Goal: Information Seeking & Learning: Check status

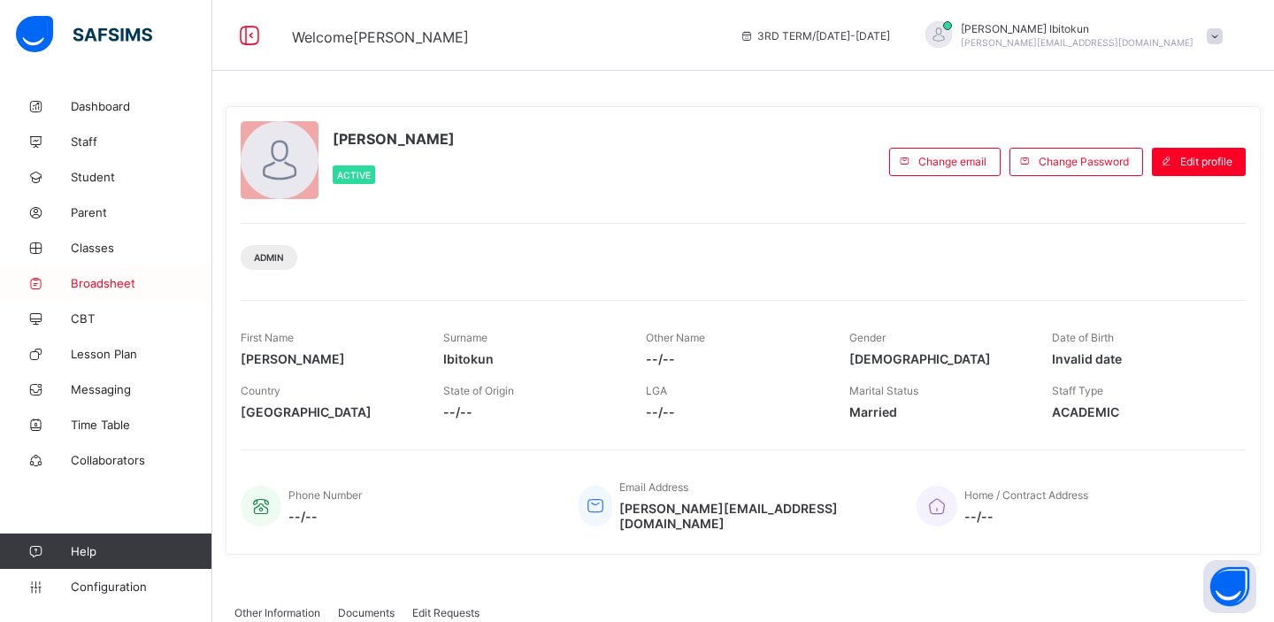
click at [84, 282] on span "Broadsheet" at bounding box center [142, 283] width 142 height 14
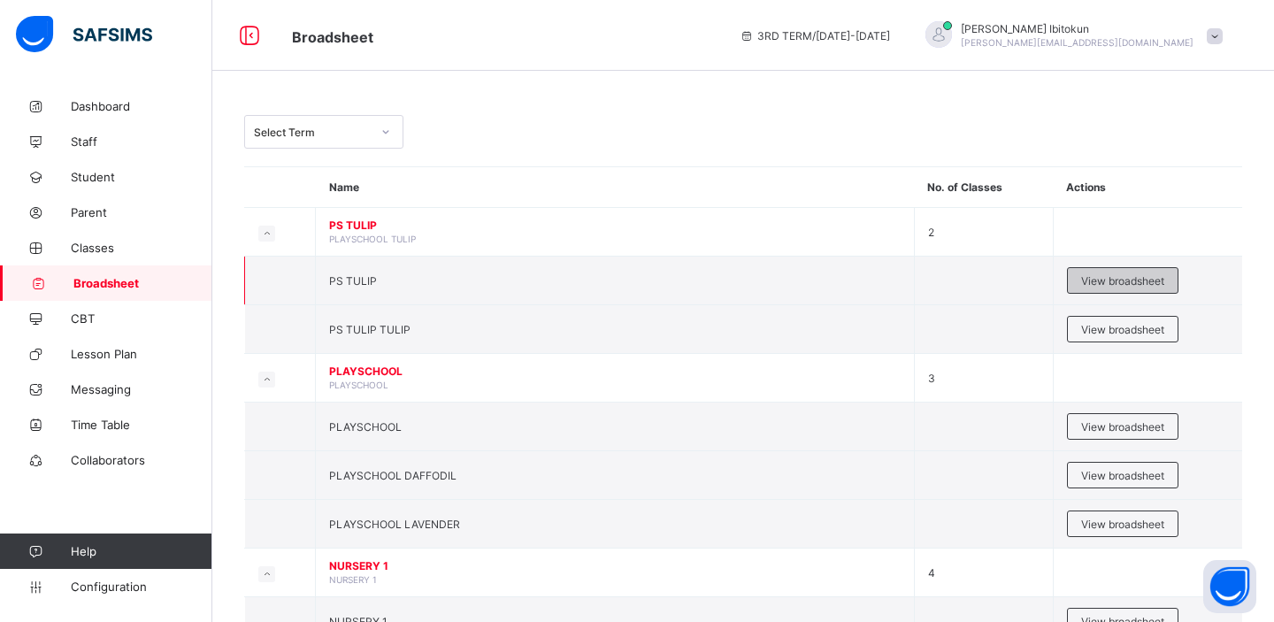
click at [1093, 283] on span "View broadsheet" at bounding box center [1122, 280] width 83 height 13
click at [1094, 325] on span "View broadsheet" at bounding box center [1122, 329] width 83 height 13
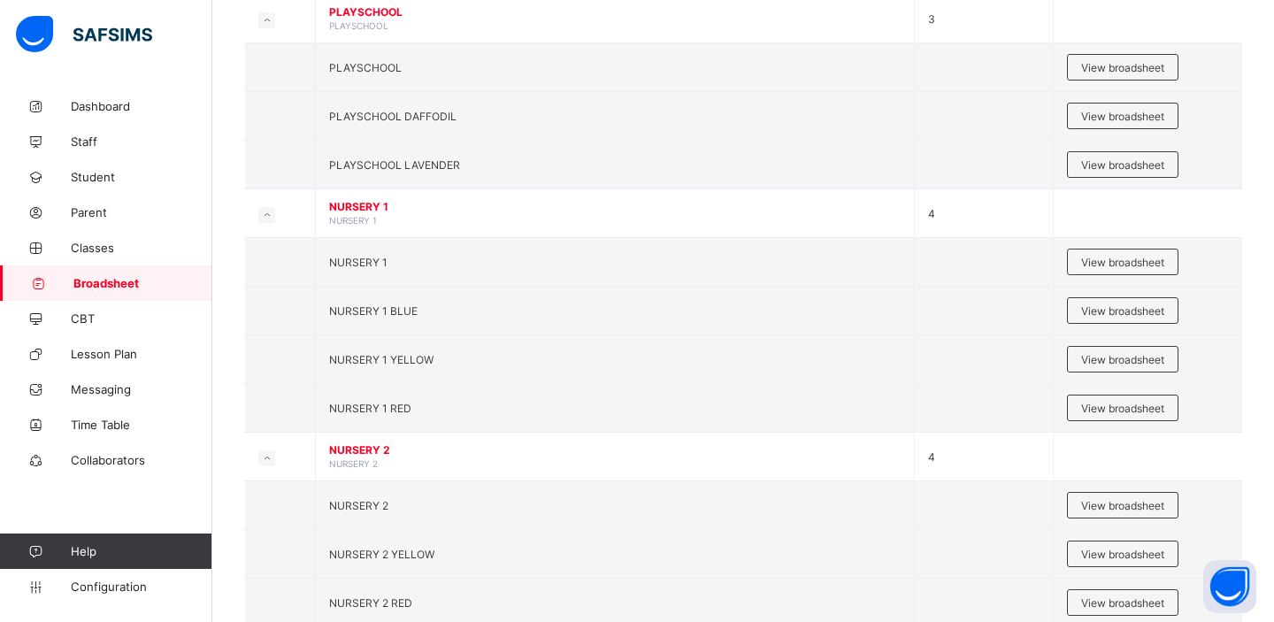
scroll to position [368, 0]
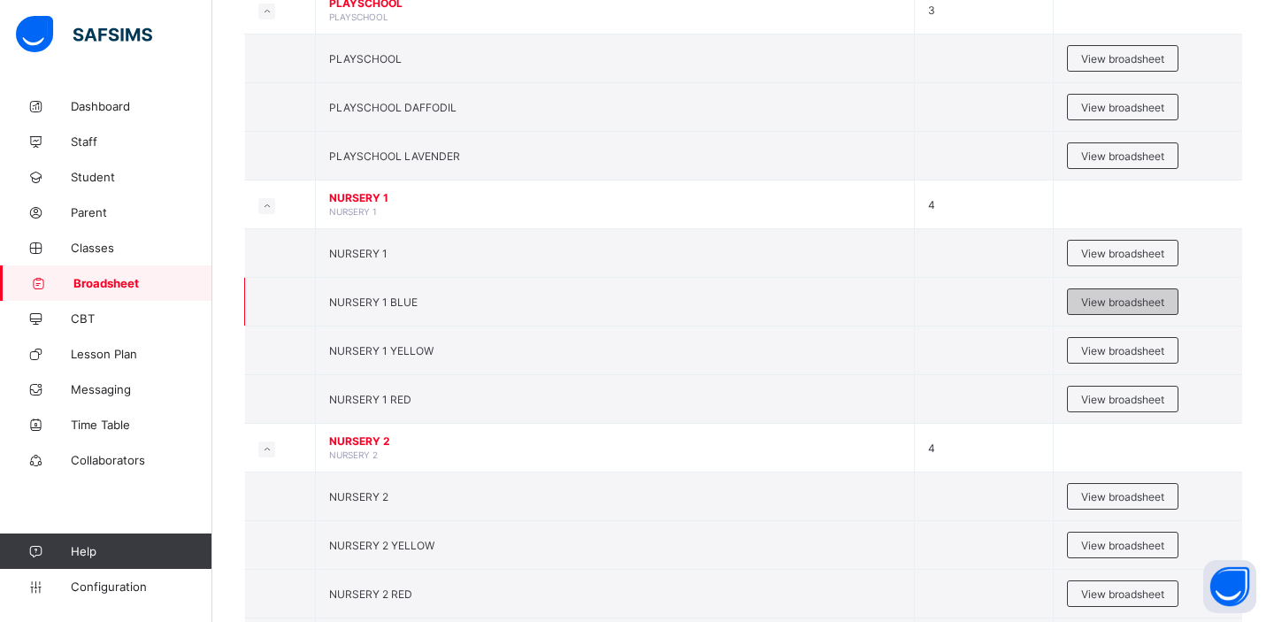
click at [1093, 301] on span "View broadsheet" at bounding box center [1122, 301] width 83 height 13
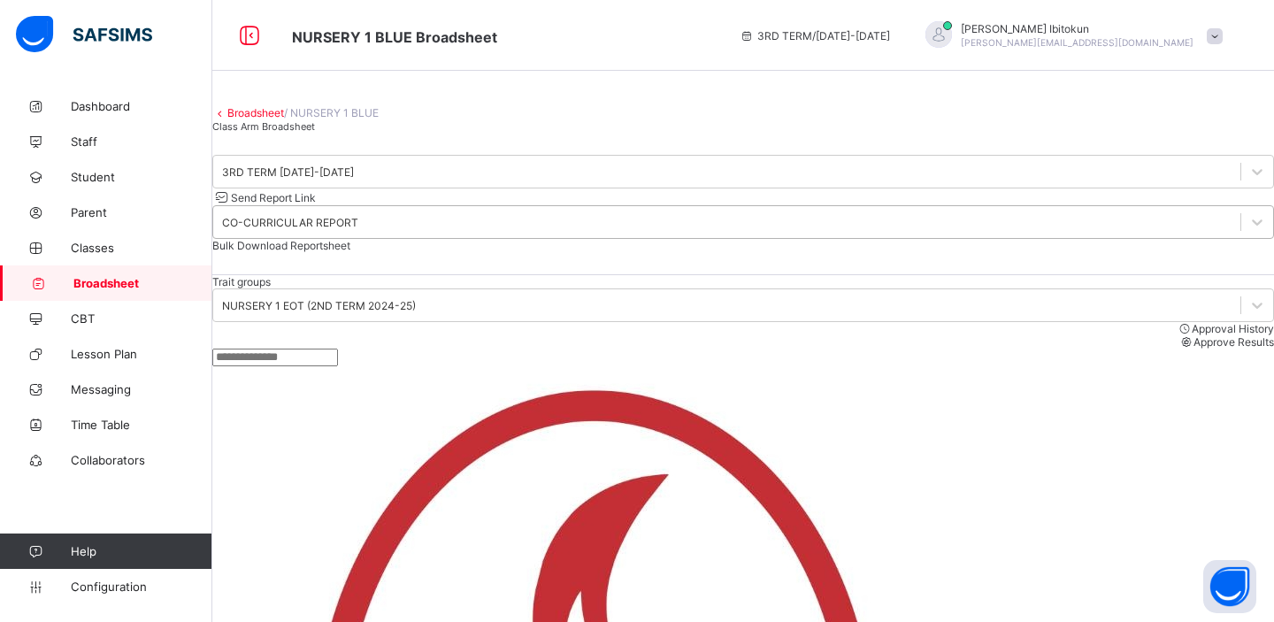
click at [358, 229] on div "CO-CURRICULAR REPORT" at bounding box center [290, 222] width 136 height 13
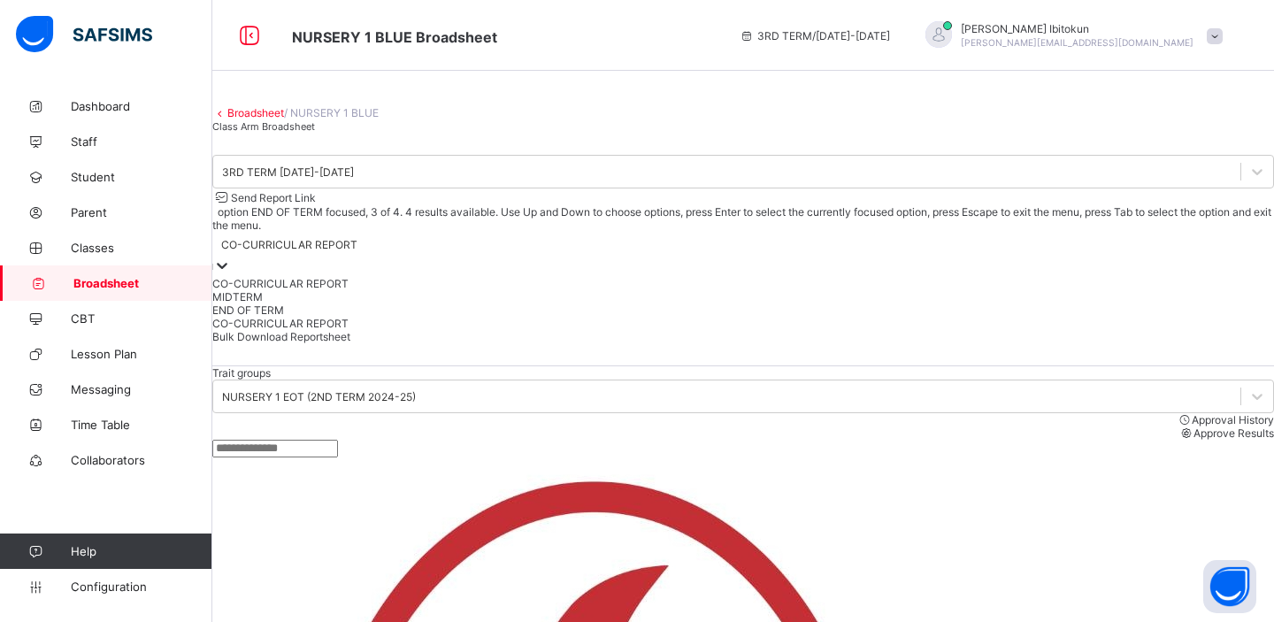
click at [981, 317] on div "END OF TERM" at bounding box center [743, 309] width 1062 height 13
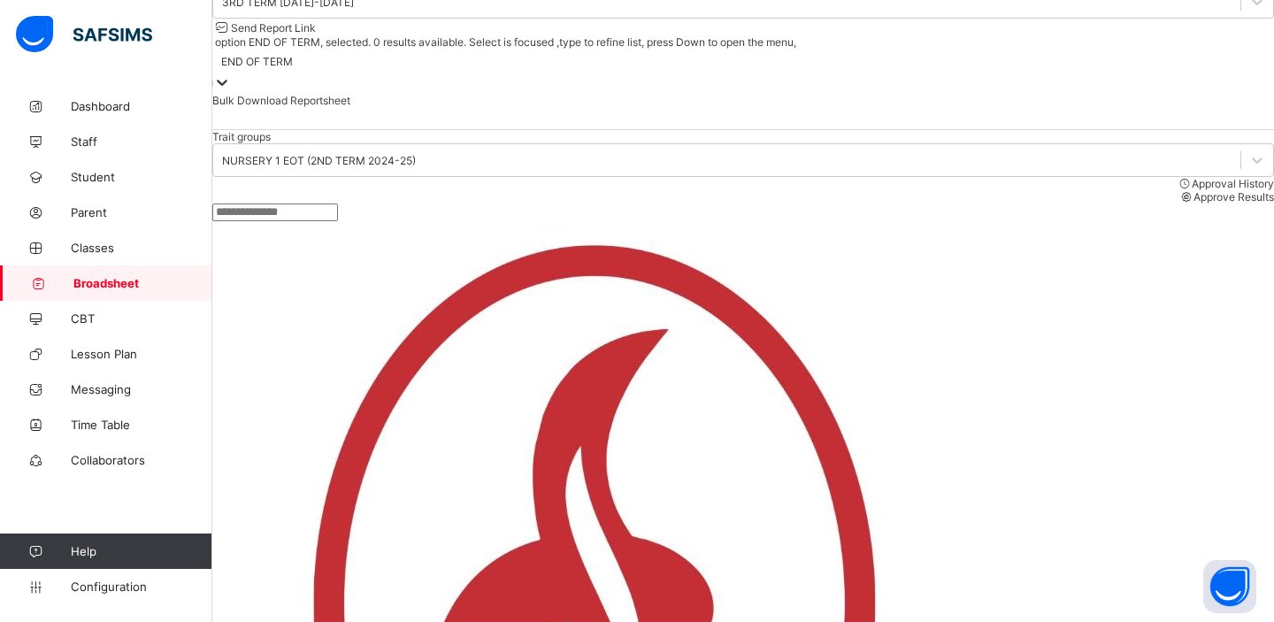
scroll to position [141, 0]
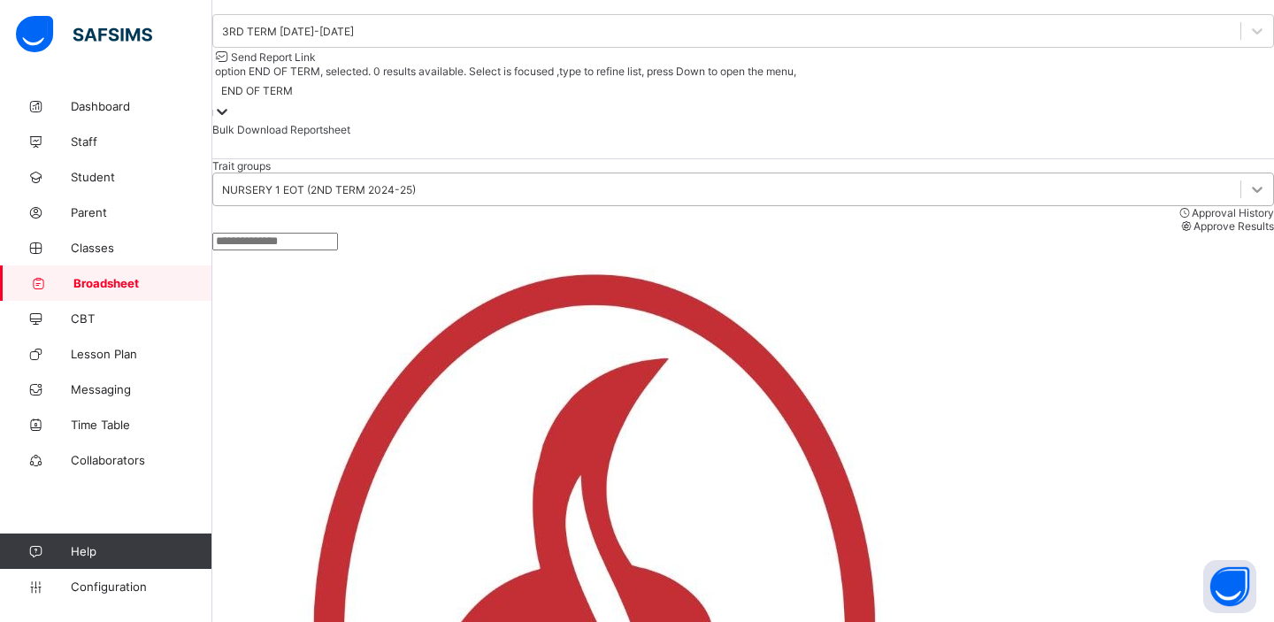
click at [1248, 198] on icon at bounding box center [1257, 189] width 18 height 18
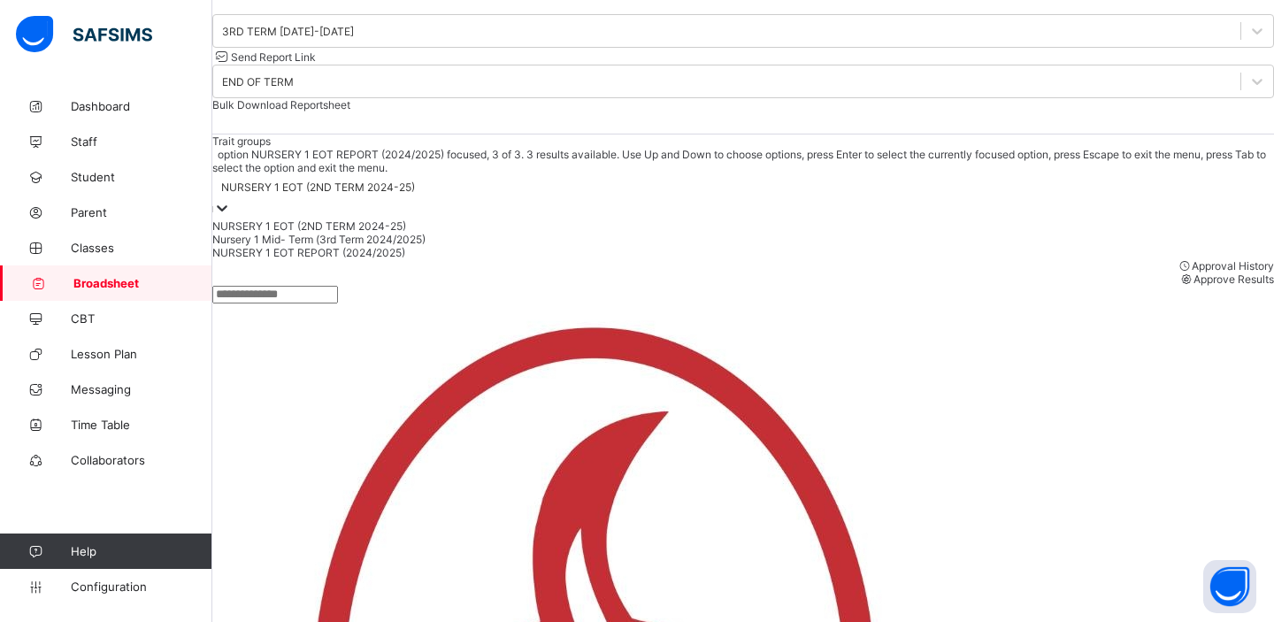
click at [382, 259] on div "NURSERY 1 EOT REPORT (2024/2025)" at bounding box center [743, 252] width 1062 height 13
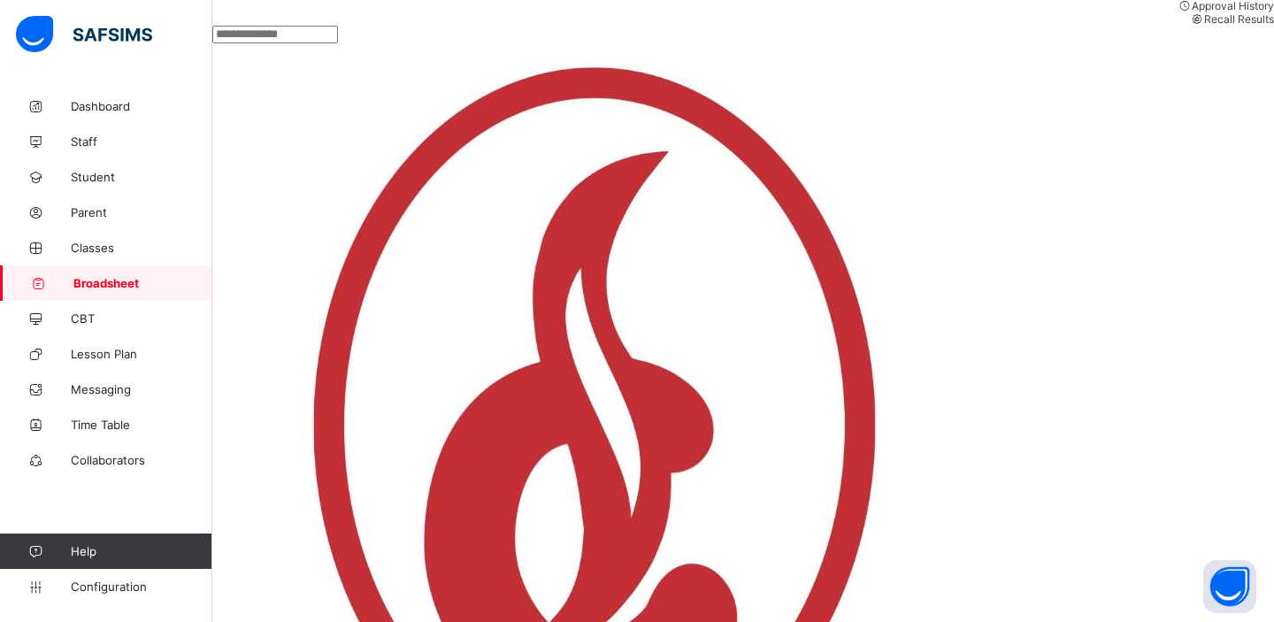
scroll to position [324, 0]
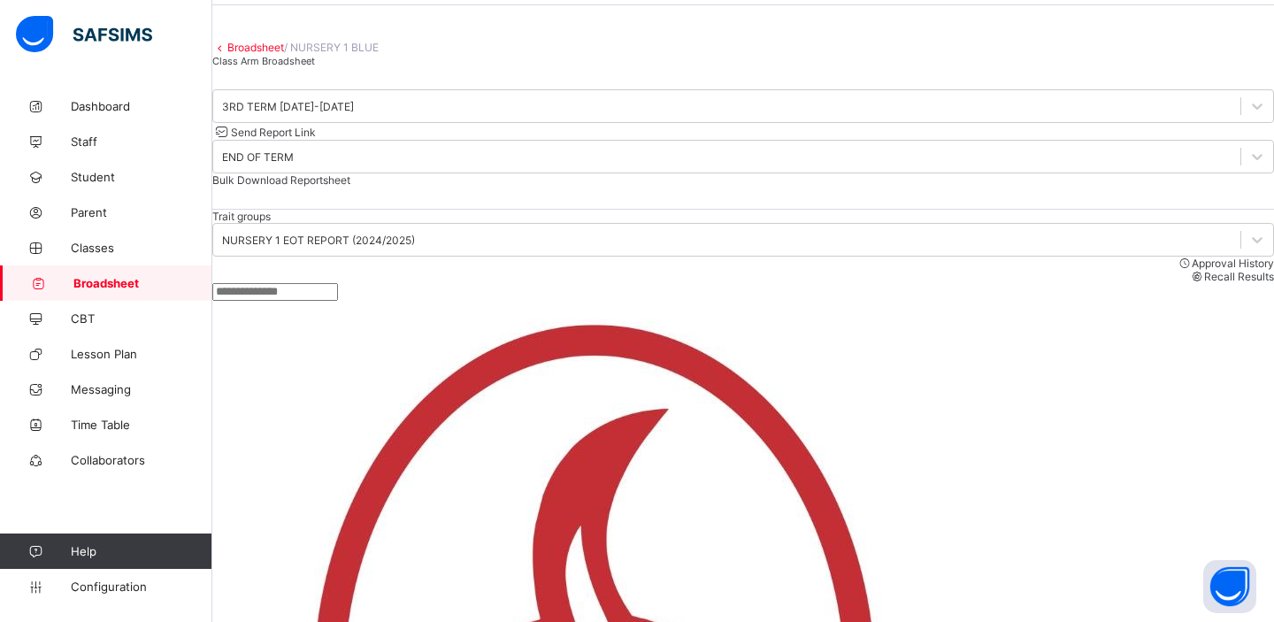
scroll to position [60, 0]
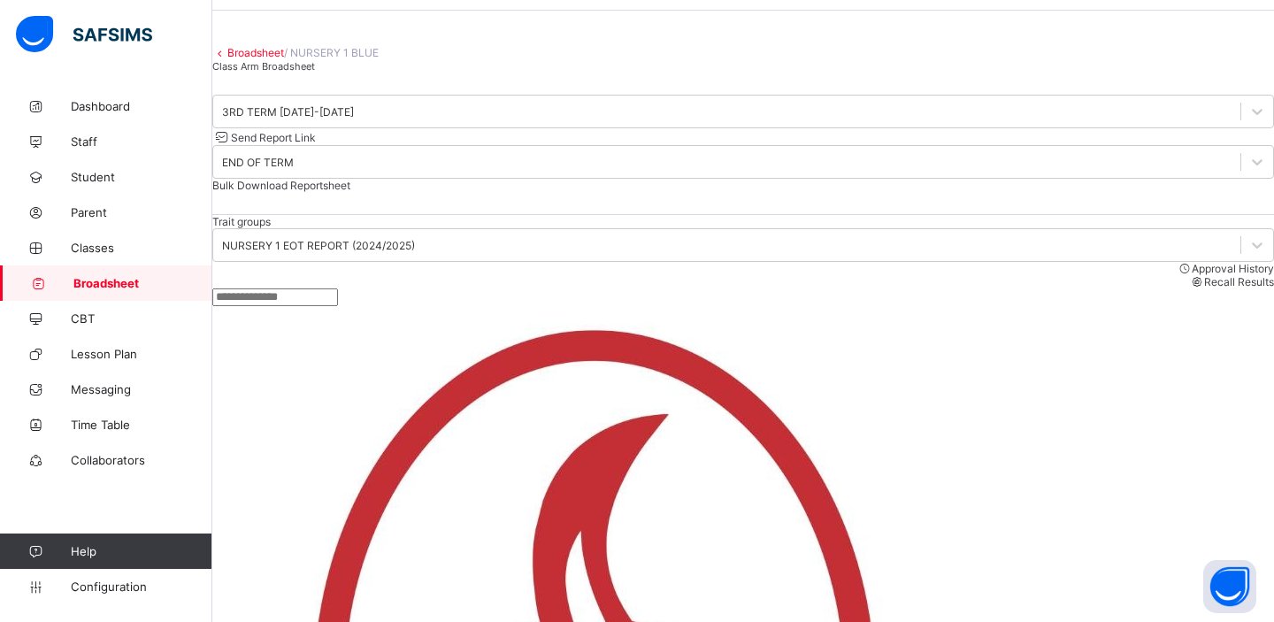
click at [350, 192] on span "Bulk Download Reportsheet" at bounding box center [281, 185] width 138 height 13
click at [96, 247] on span "Classes" at bounding box center [142, 248] width 142 height 14
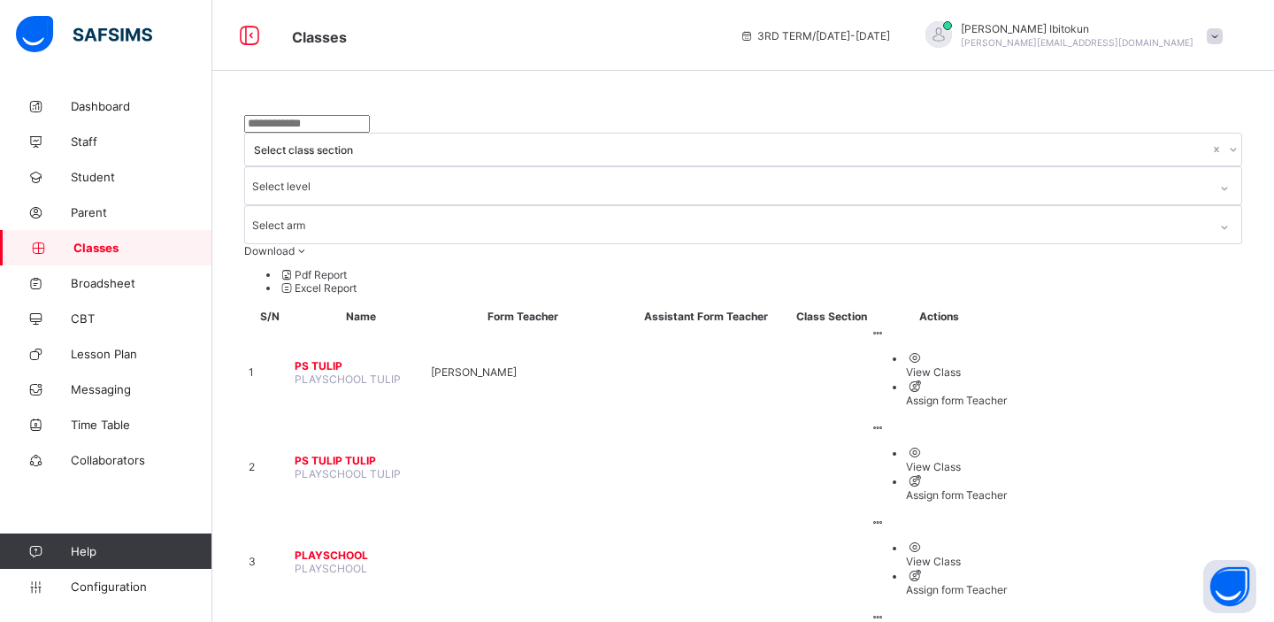
click at [339, 359] on span "PS TULIP" at bounding box center [361, 365] width 133 height 13
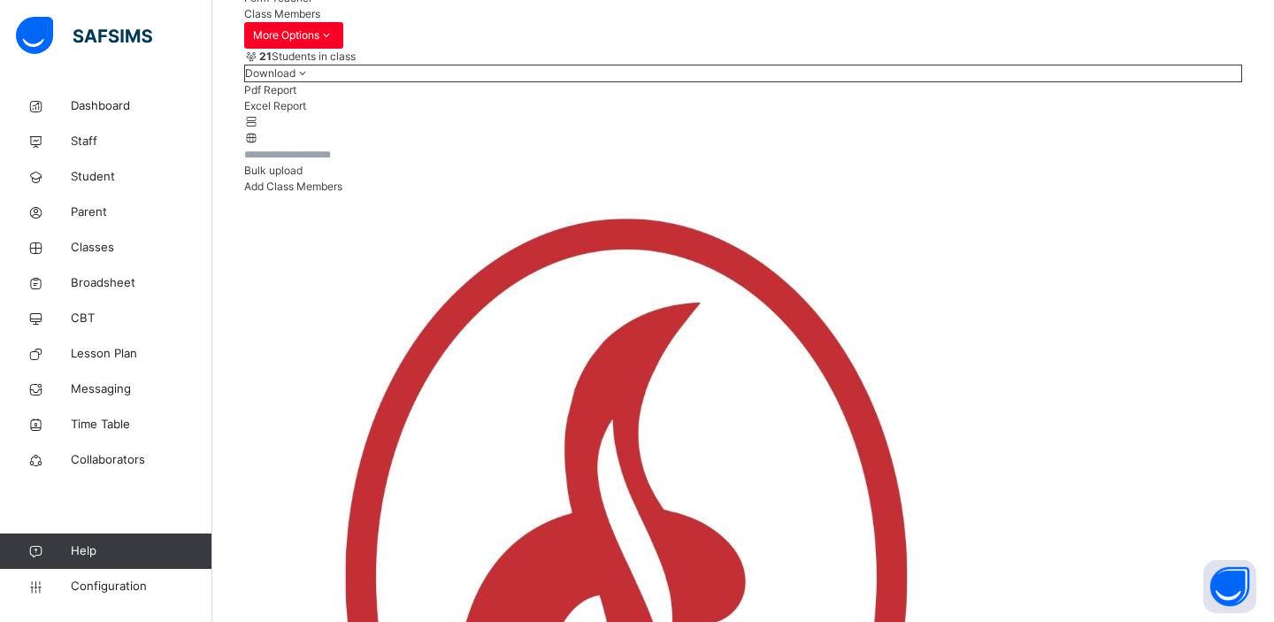
scroll to position [257, 0]
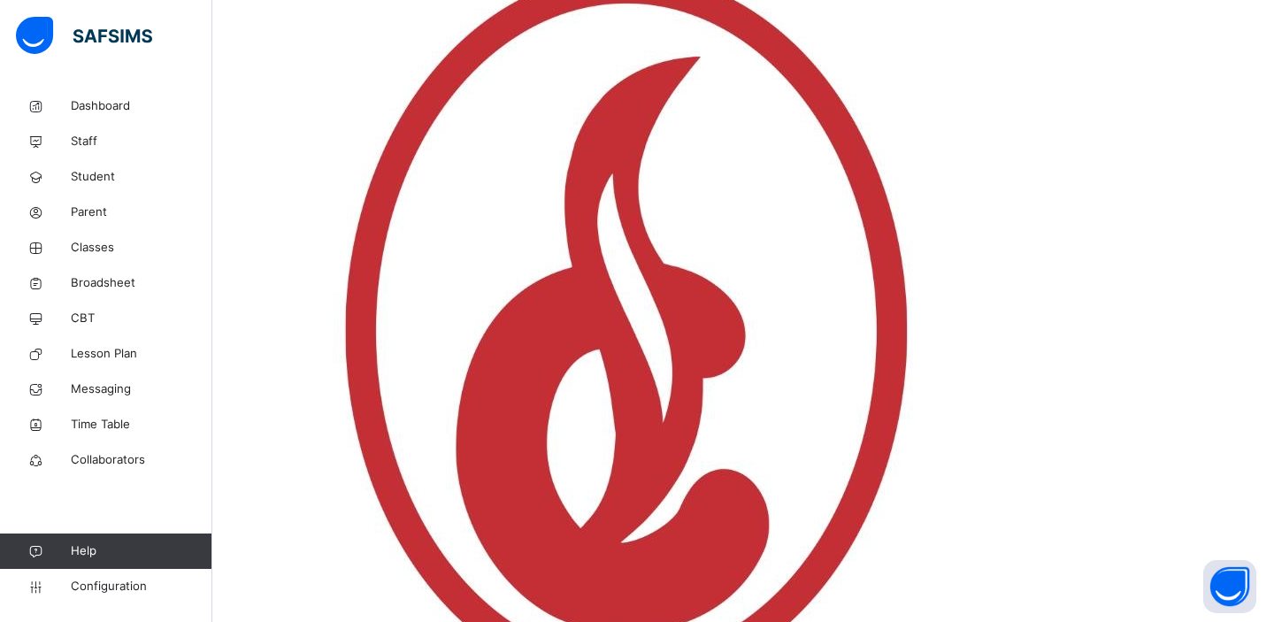
scroll to position [487, 0]
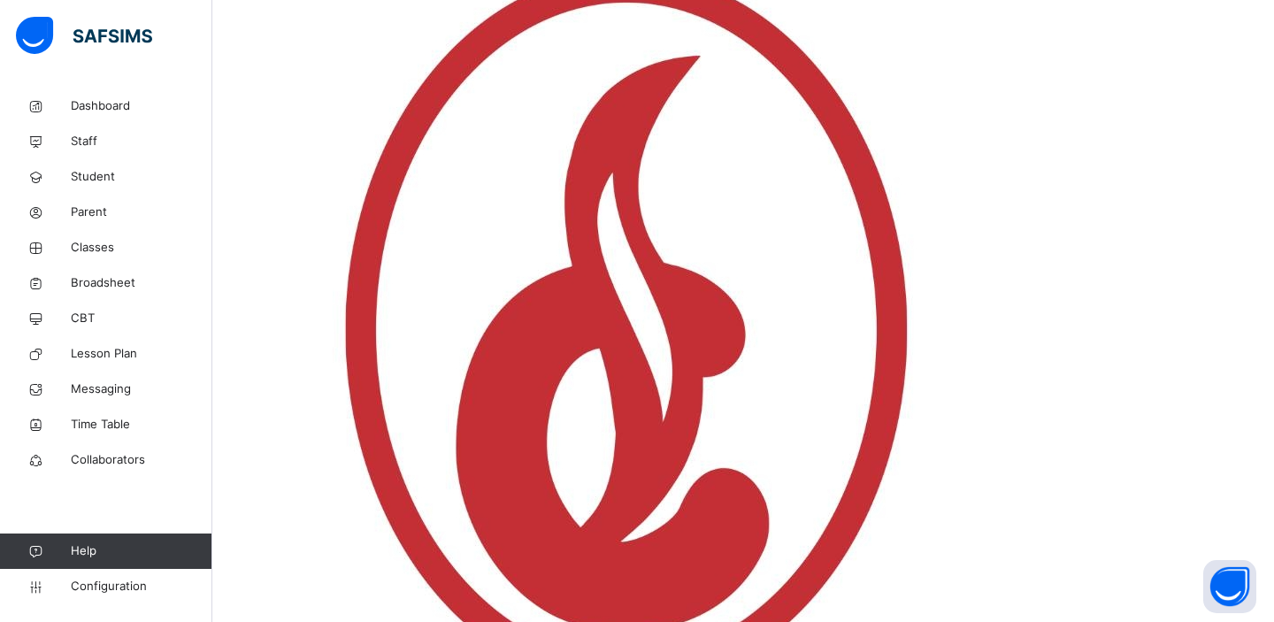
scroll to position [461, 0]
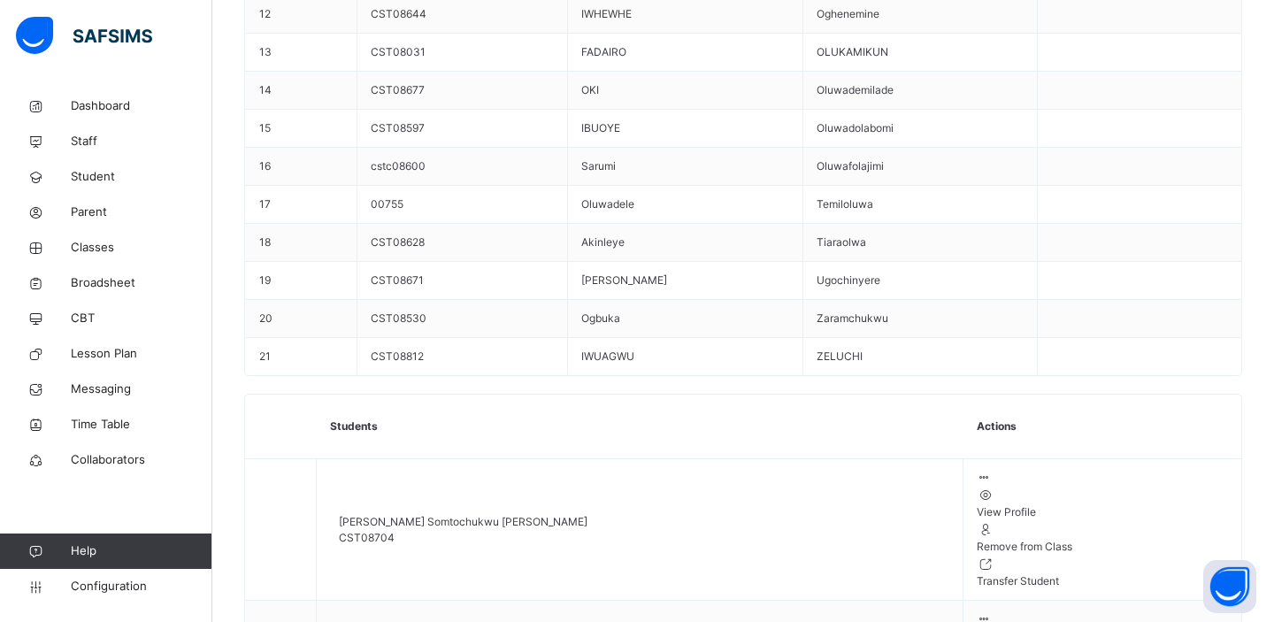
scroll to position [0, 0]
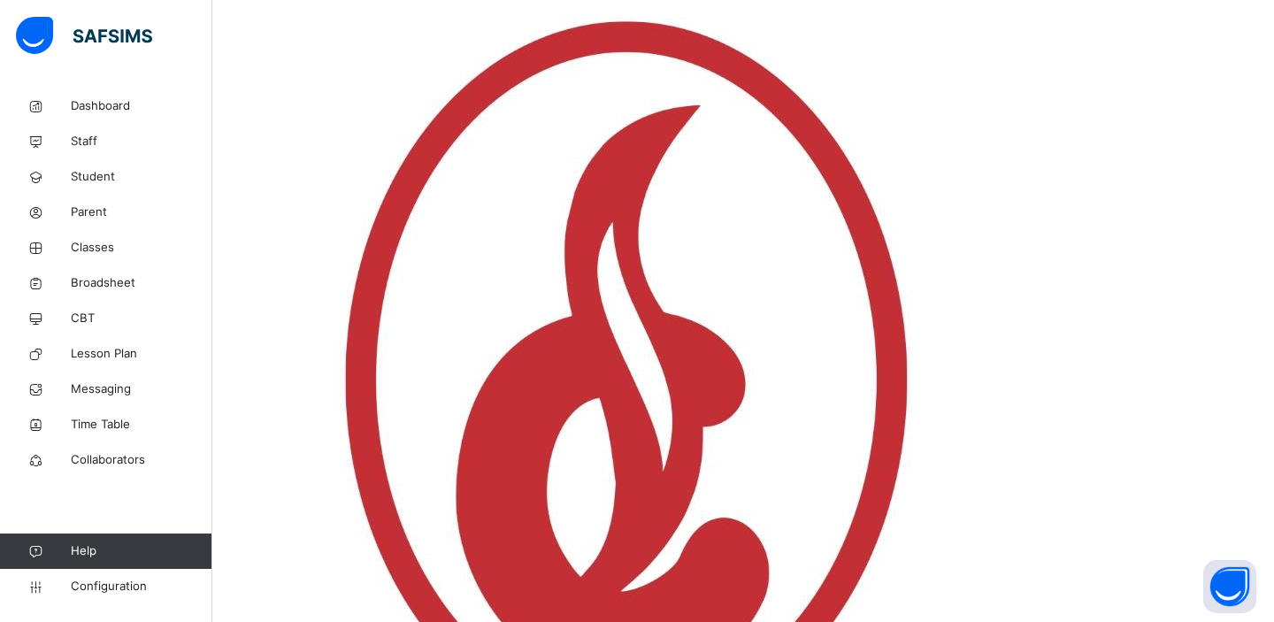
scroll to position [455, 0]
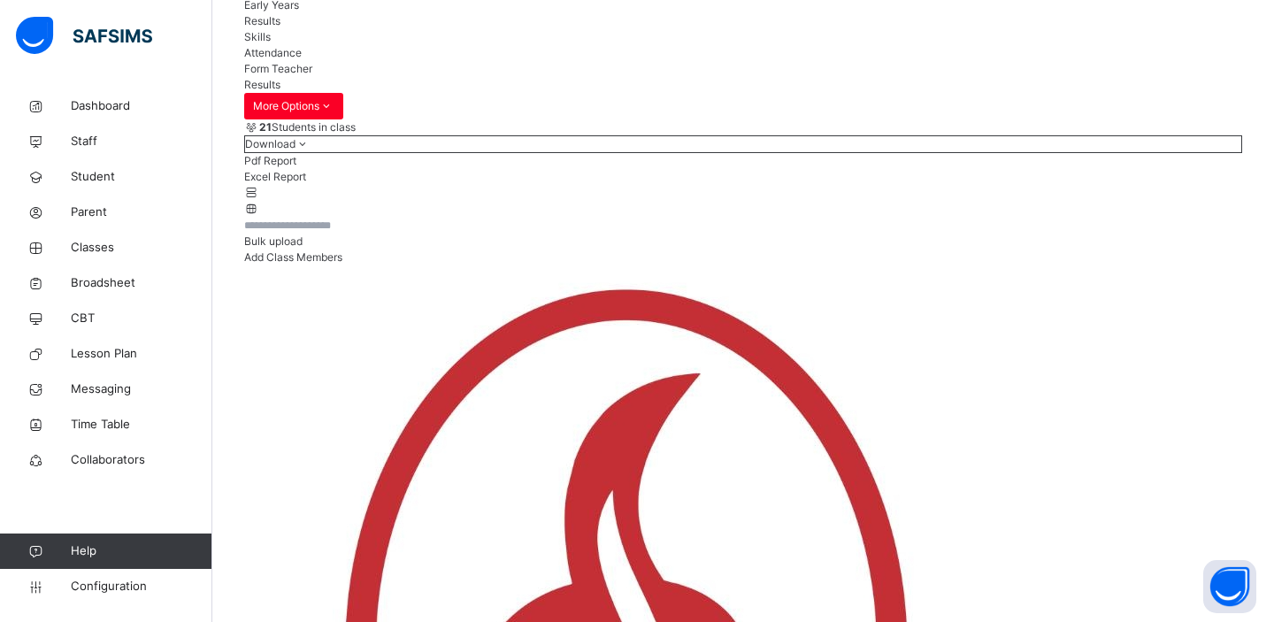
scroll to position [369, 0]
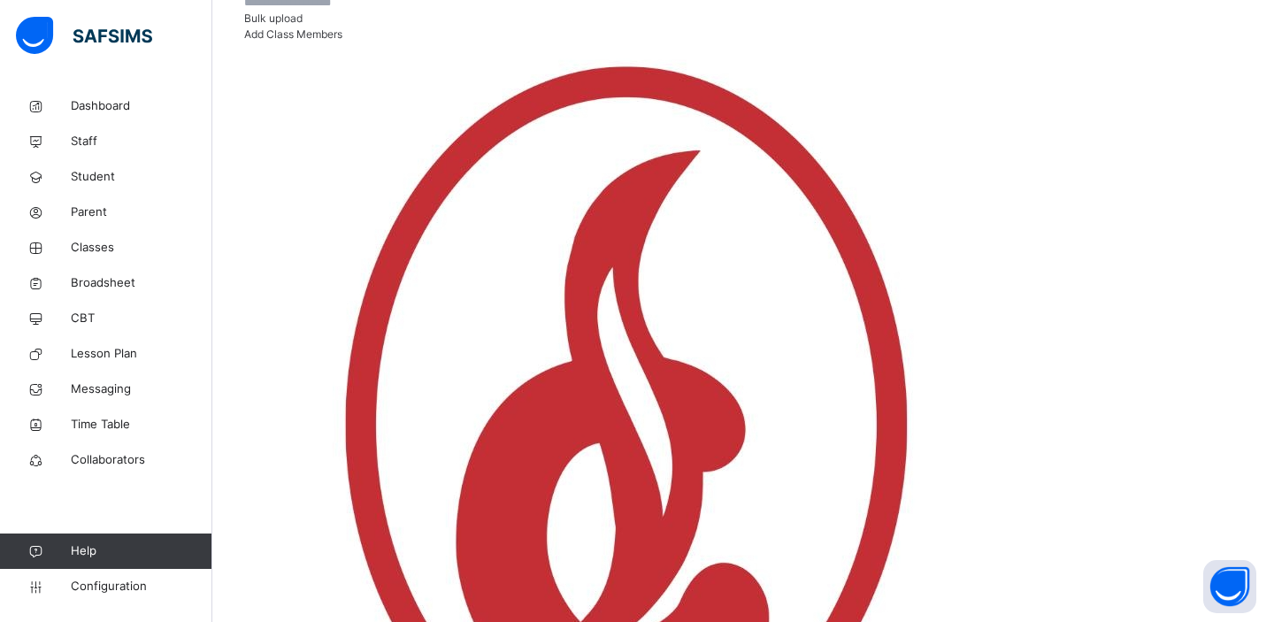
scroll to position [368, 0]
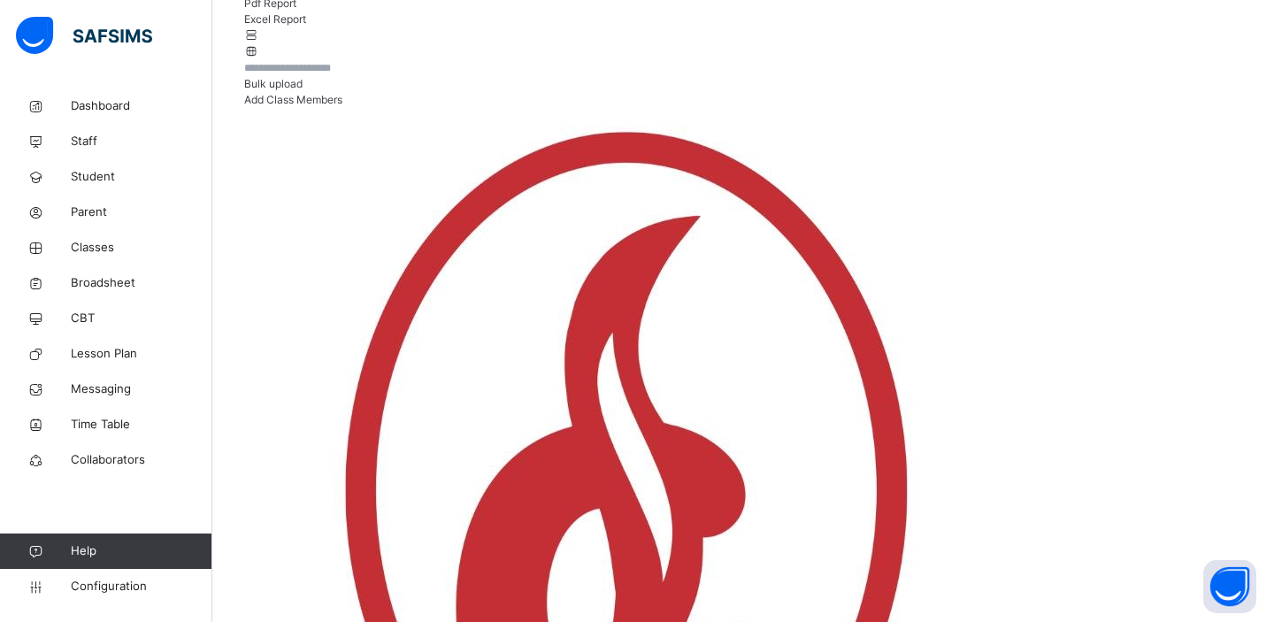
scroll to position [312, 0]
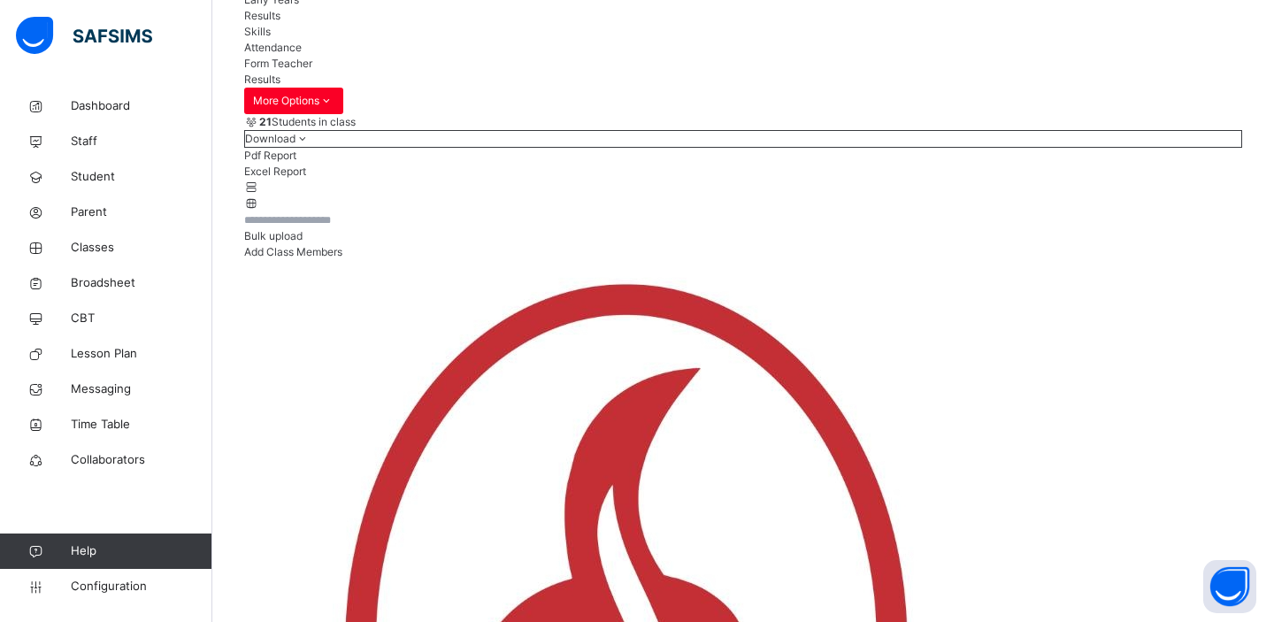
scroll to position [165, 0]
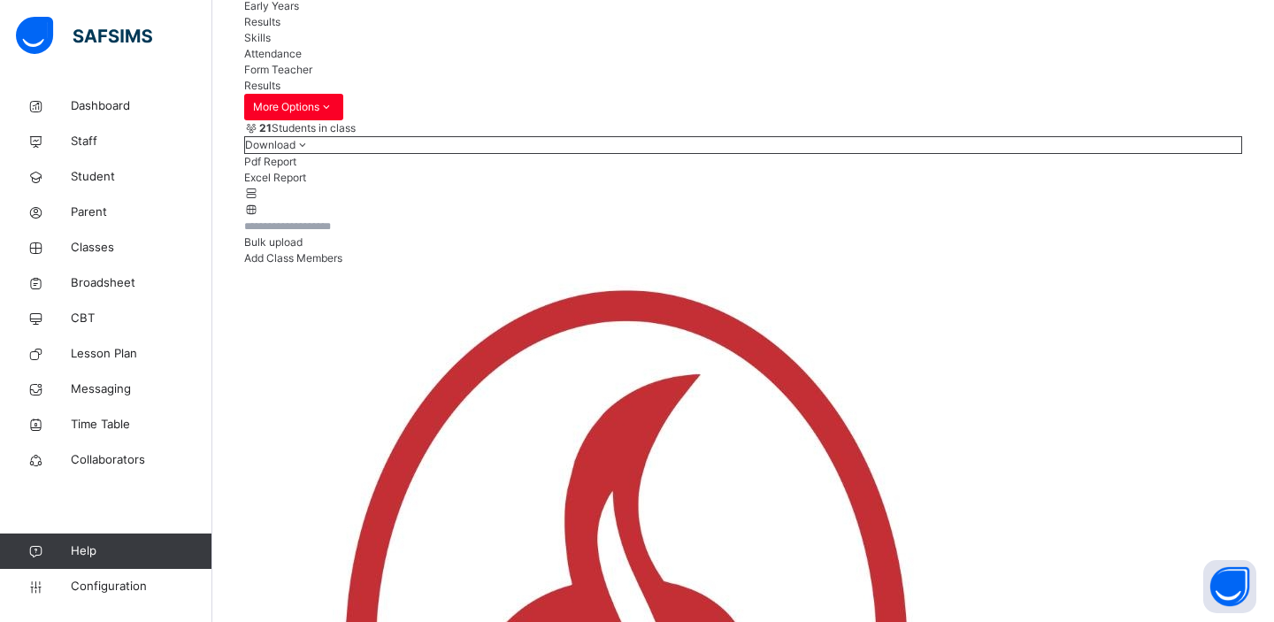
click at [299, 12] on span "Early Years" at bounding box center [271, 5] width 55 height 13
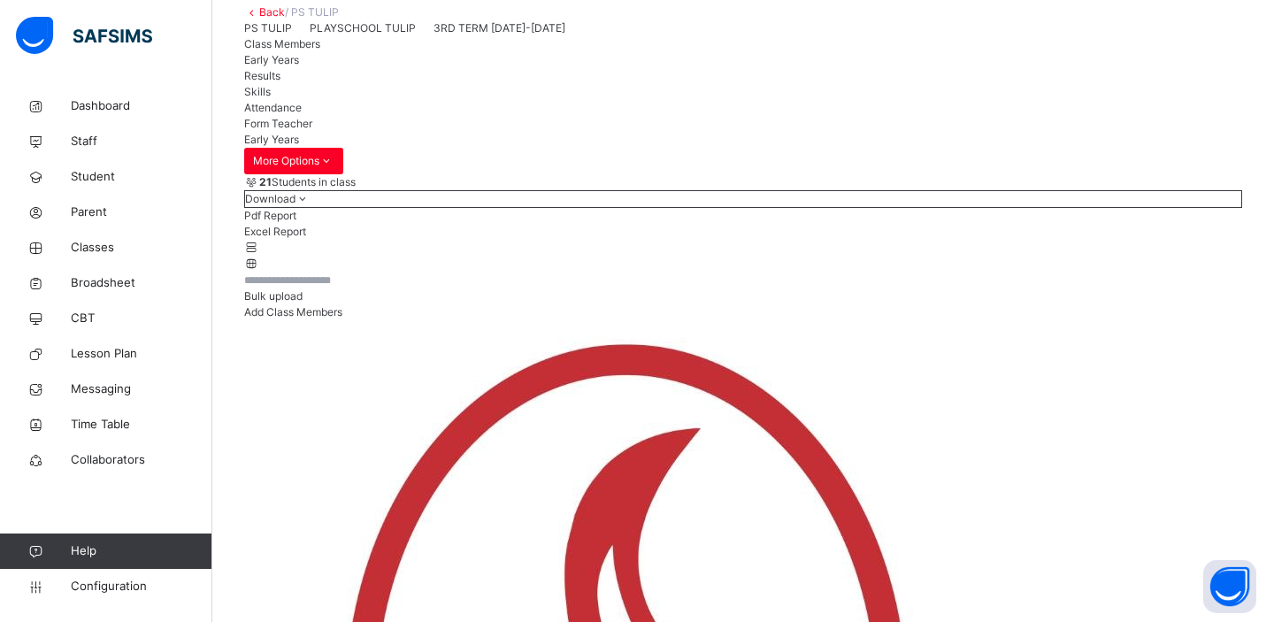
scroll to position [0, 0]
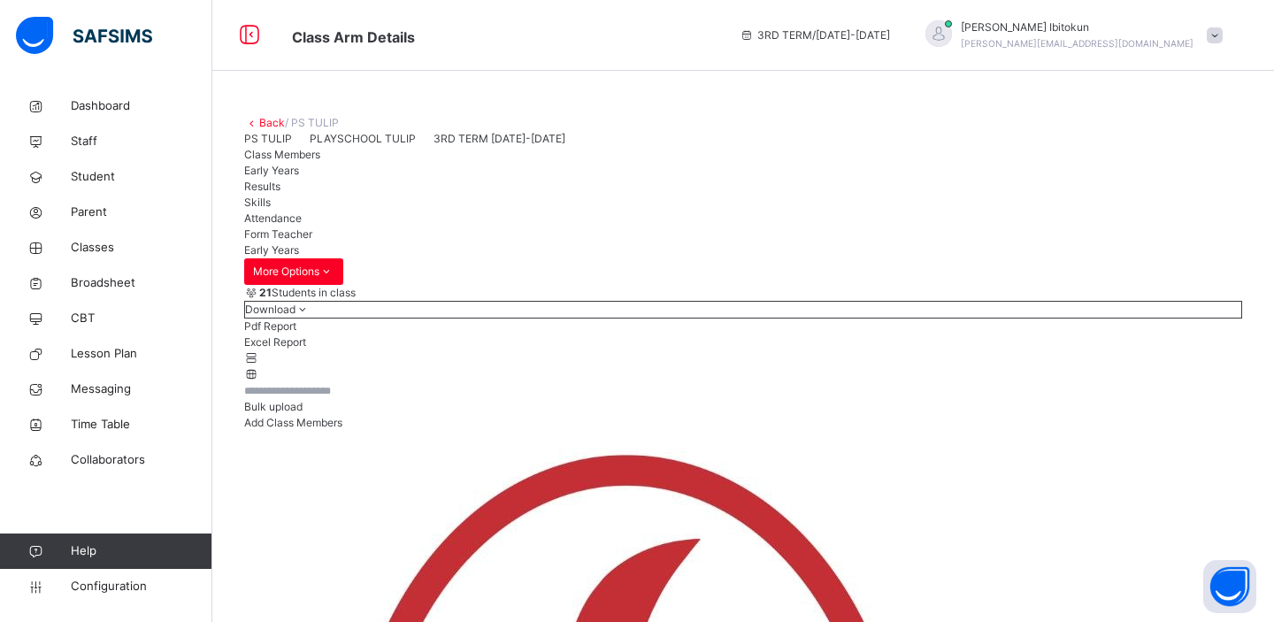
click at [275, 123] on link "Back" at bounding box center [272, 122] width 26 height 13
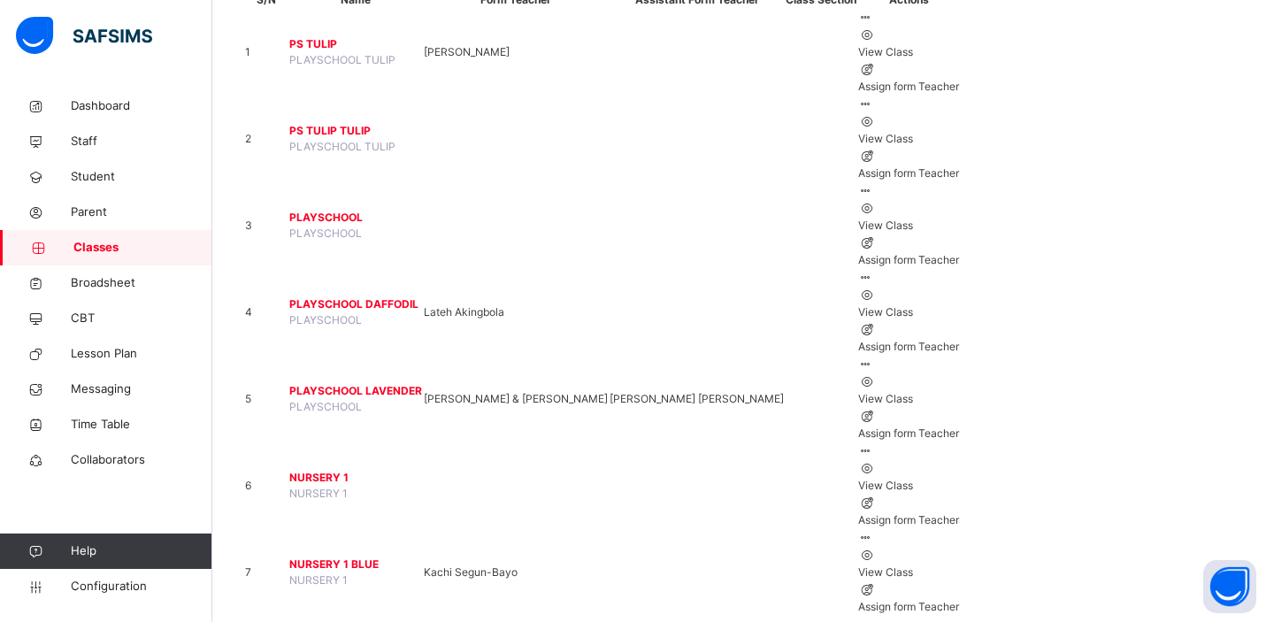
scroll to position [334, 0]
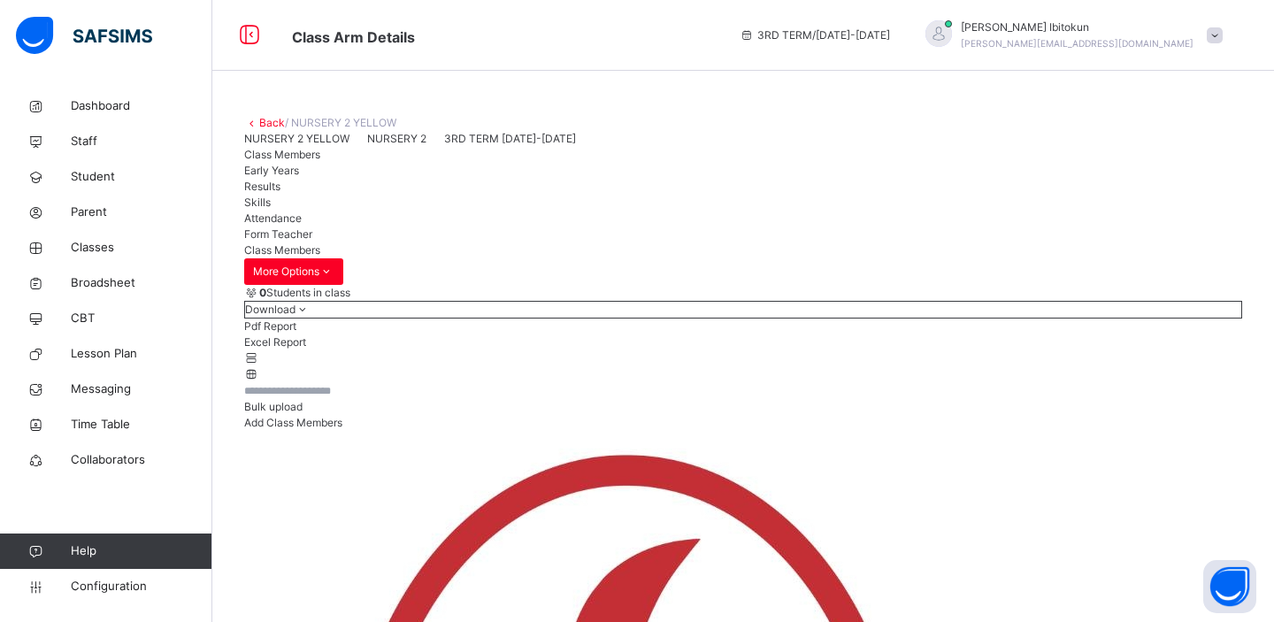
click at [280, 193] on span "Results" at bounding box center [262, 186] width 36 height 13
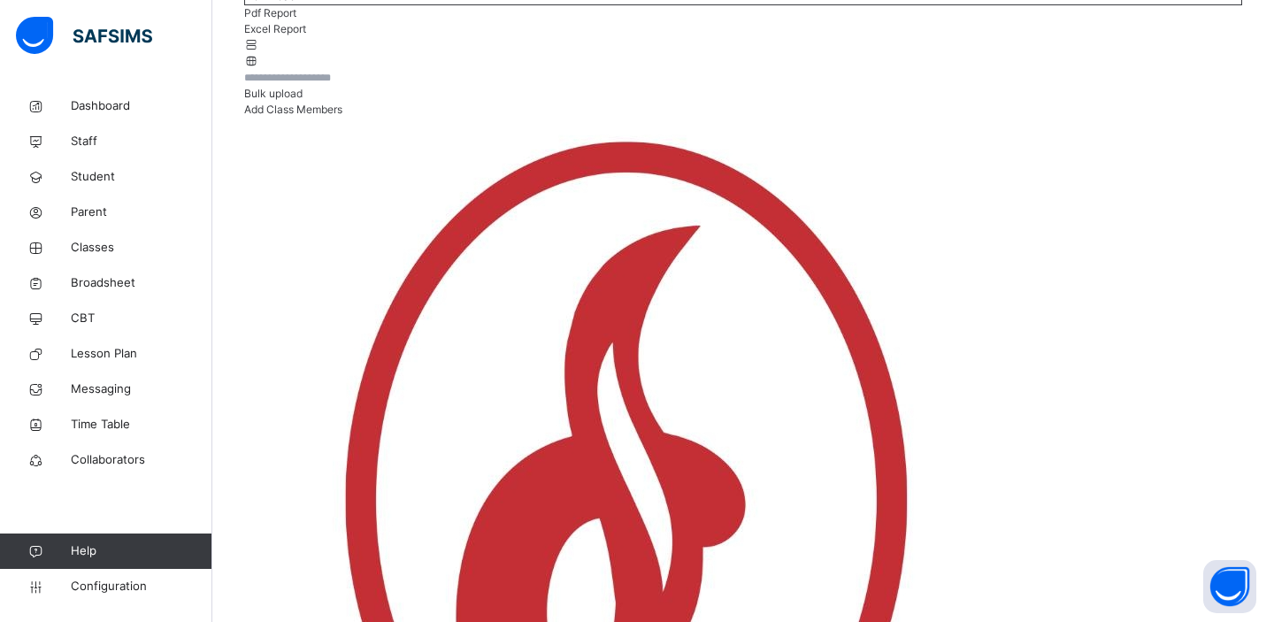
scroll to position [330, 0]
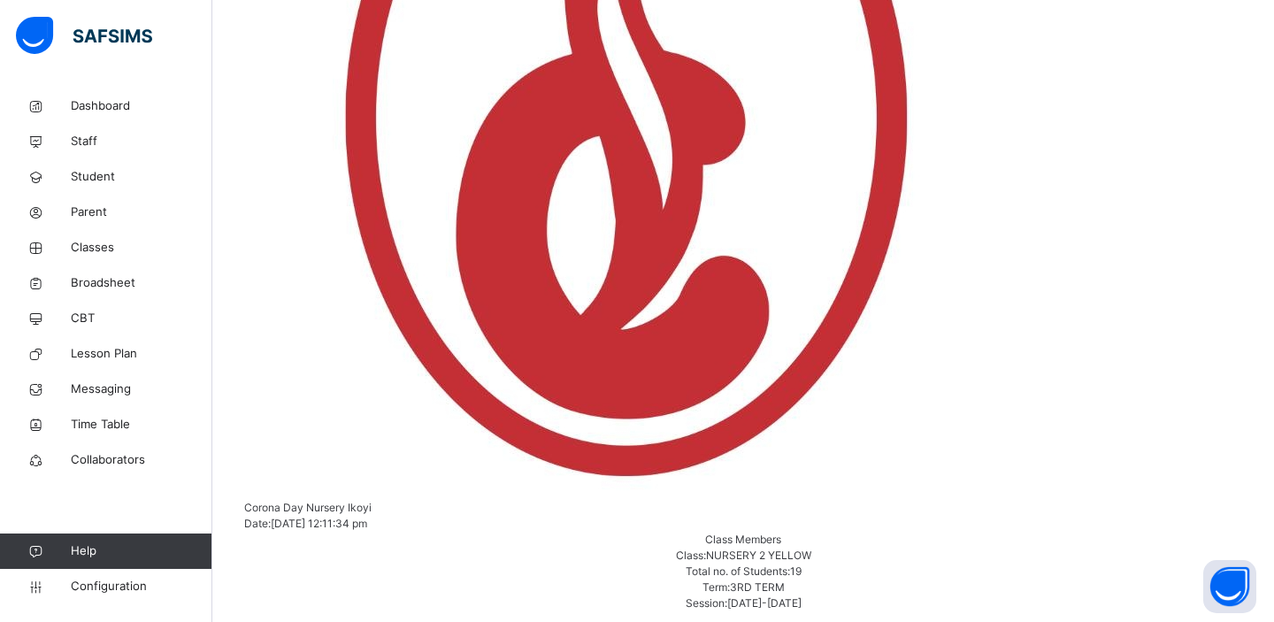
scroll to position [132, 0]
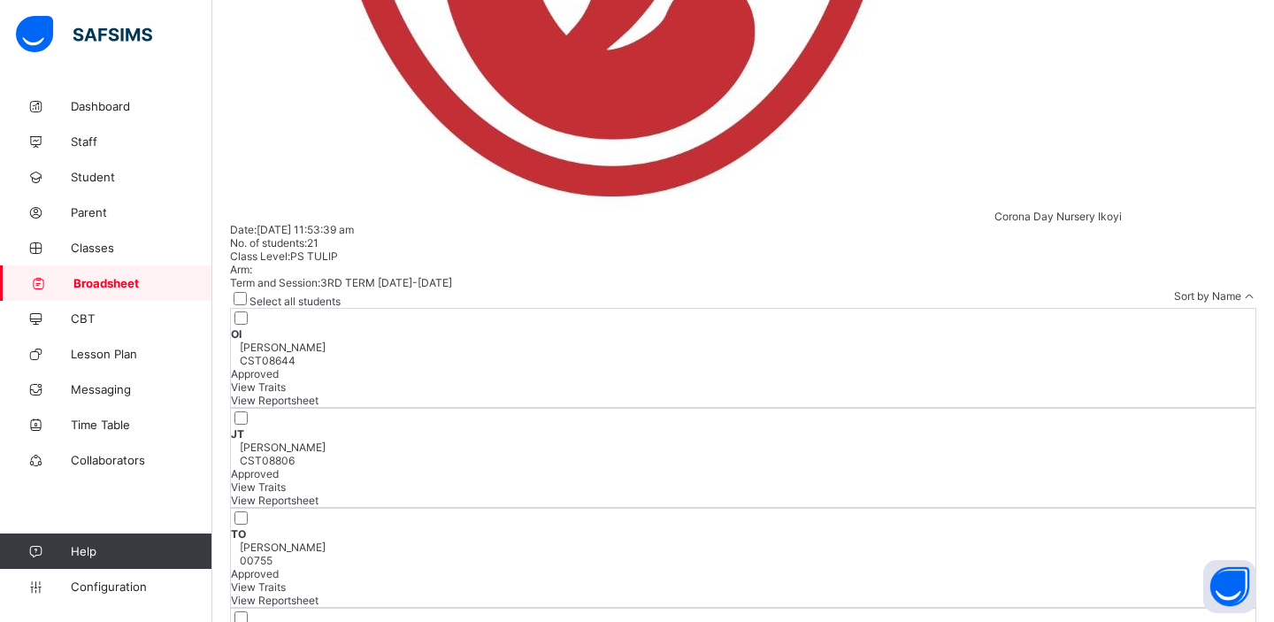
scroll to position [909, 0]
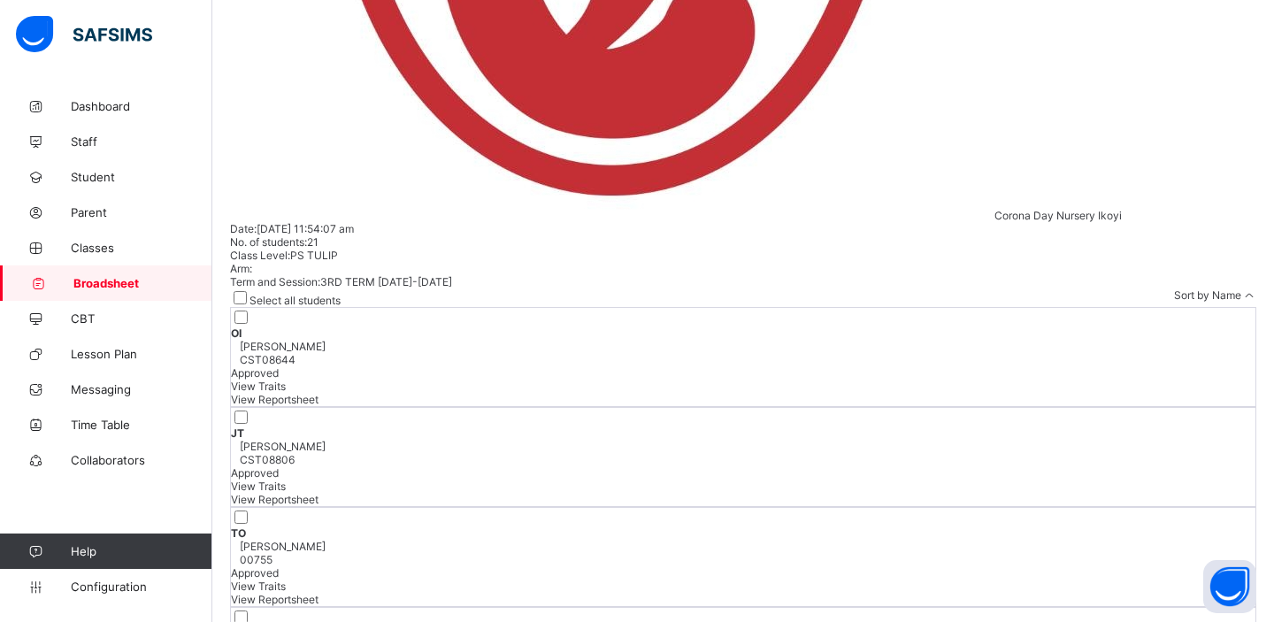
scroll to position [1015, 0]
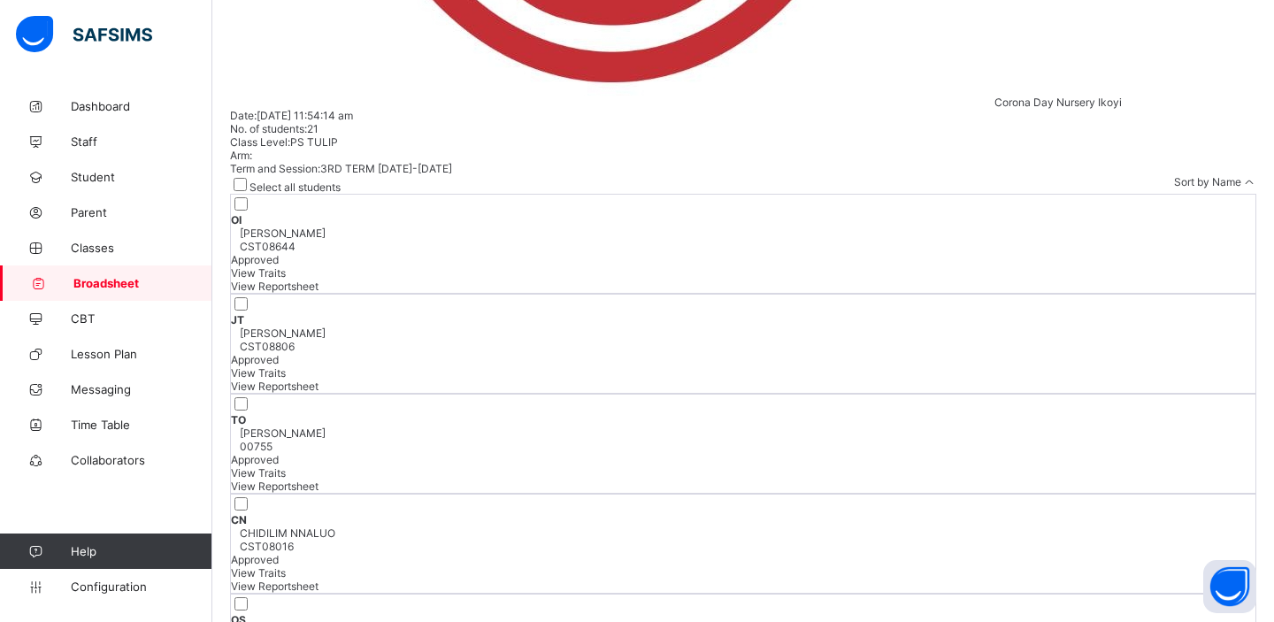
scroll to position [1108, 0]
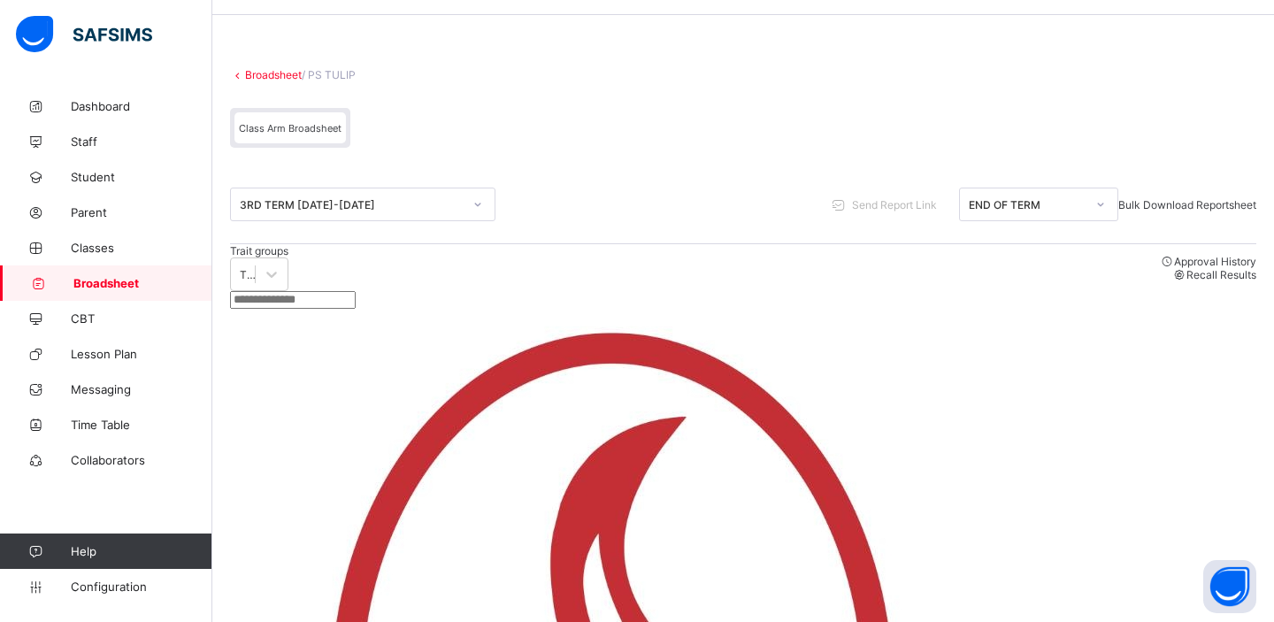
scroll to position [53, 0]
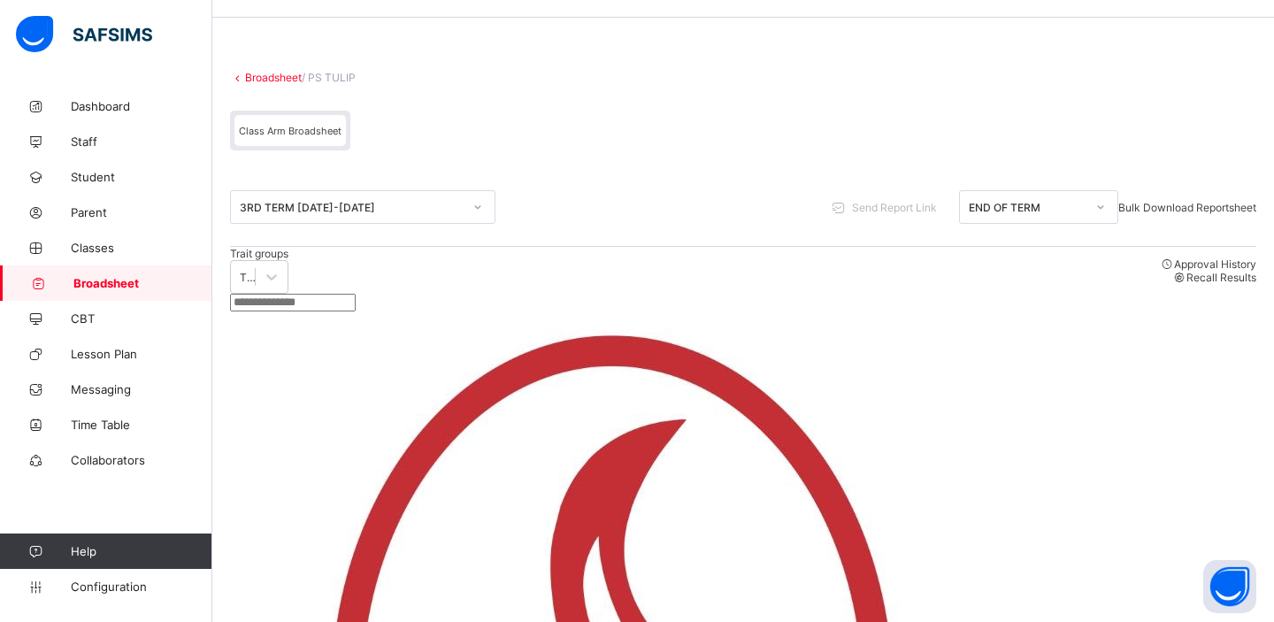
click at [1142, 201] on div "Bulk Download Reportsheet" at bounding box center [1187, 207] width 138 height 13
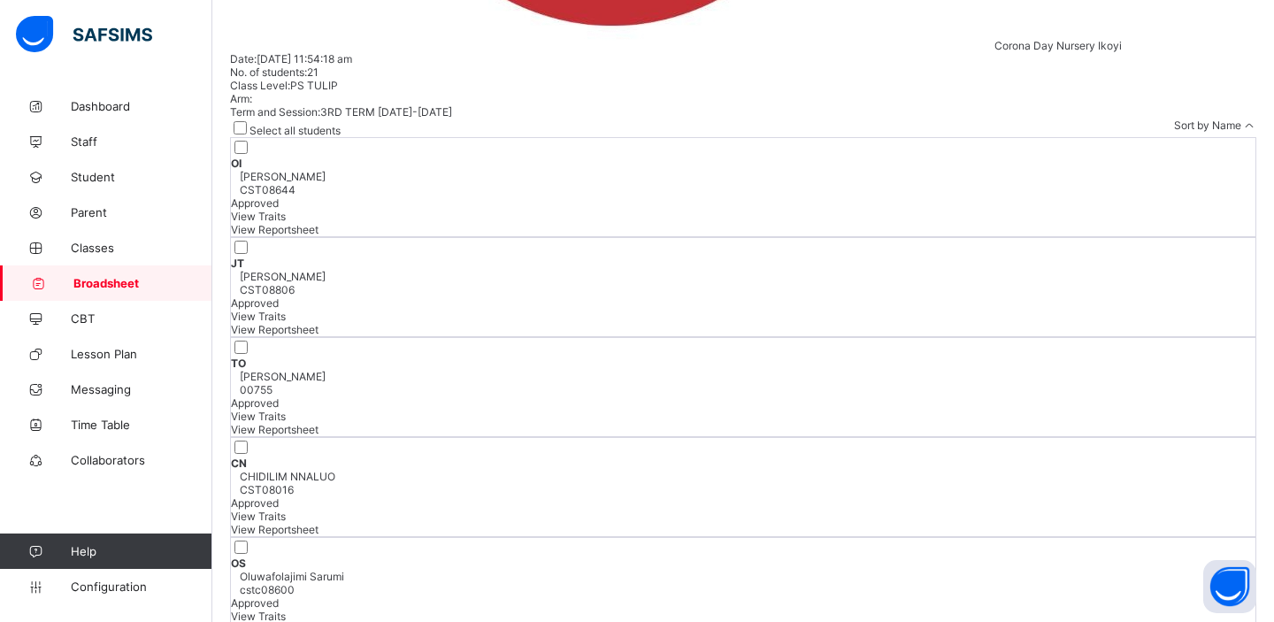
scroll to position [1108, 0]
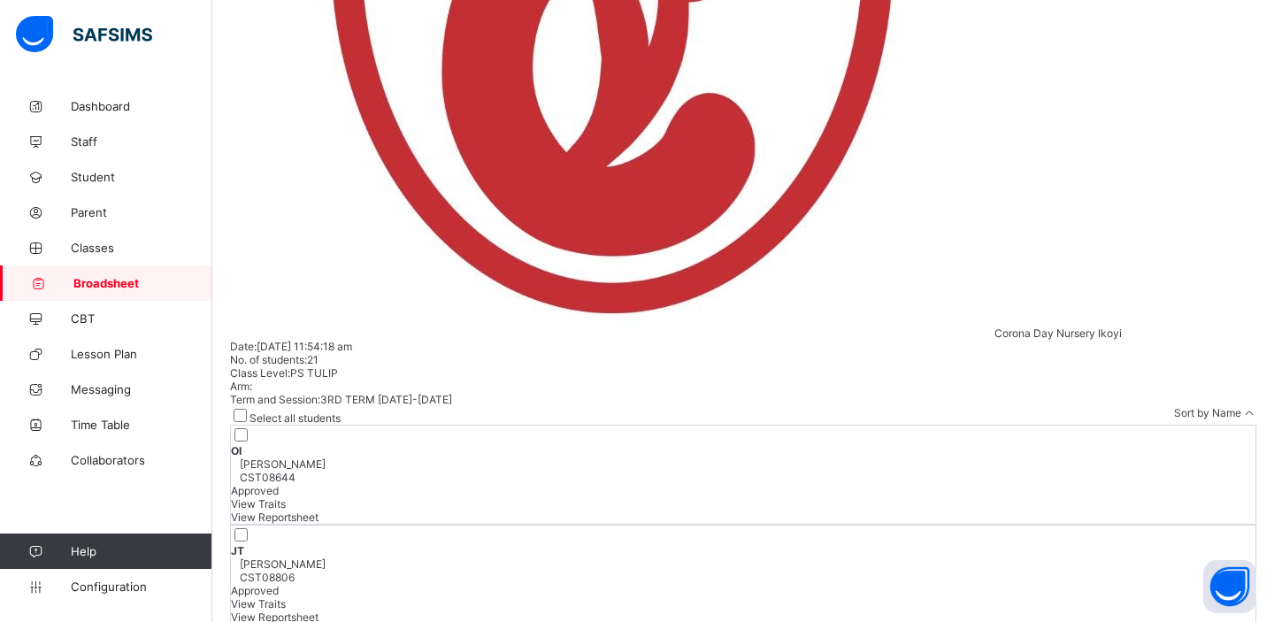
scroll to position [777, 0]
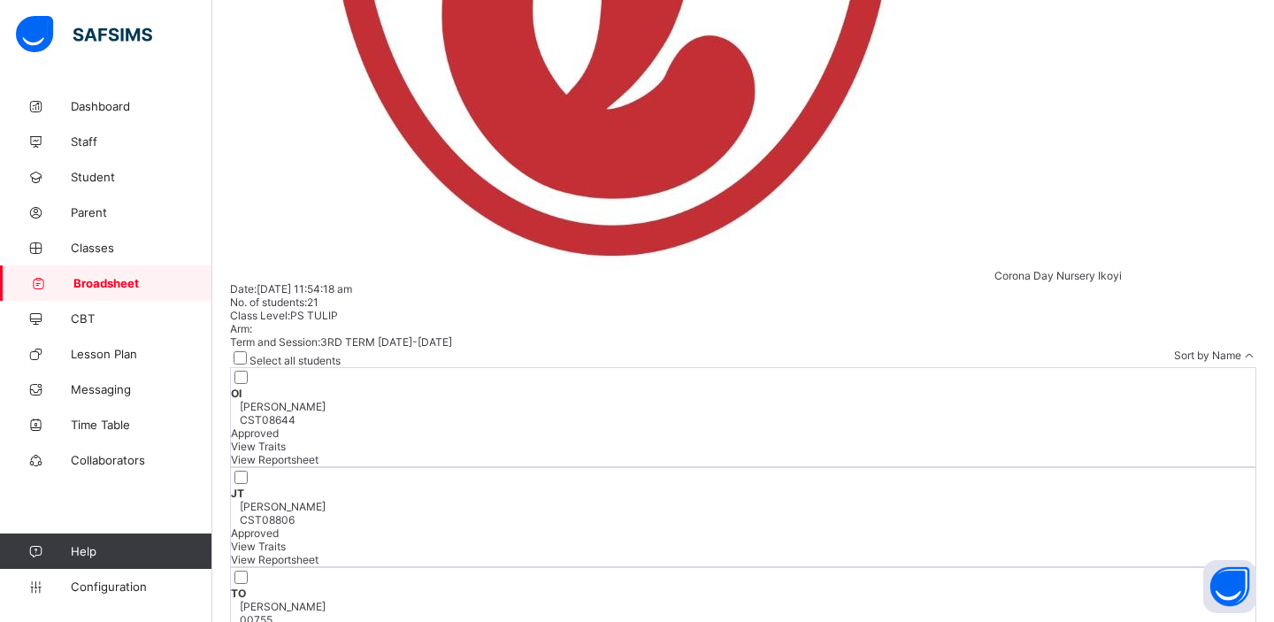
scroll to position [853, 0]
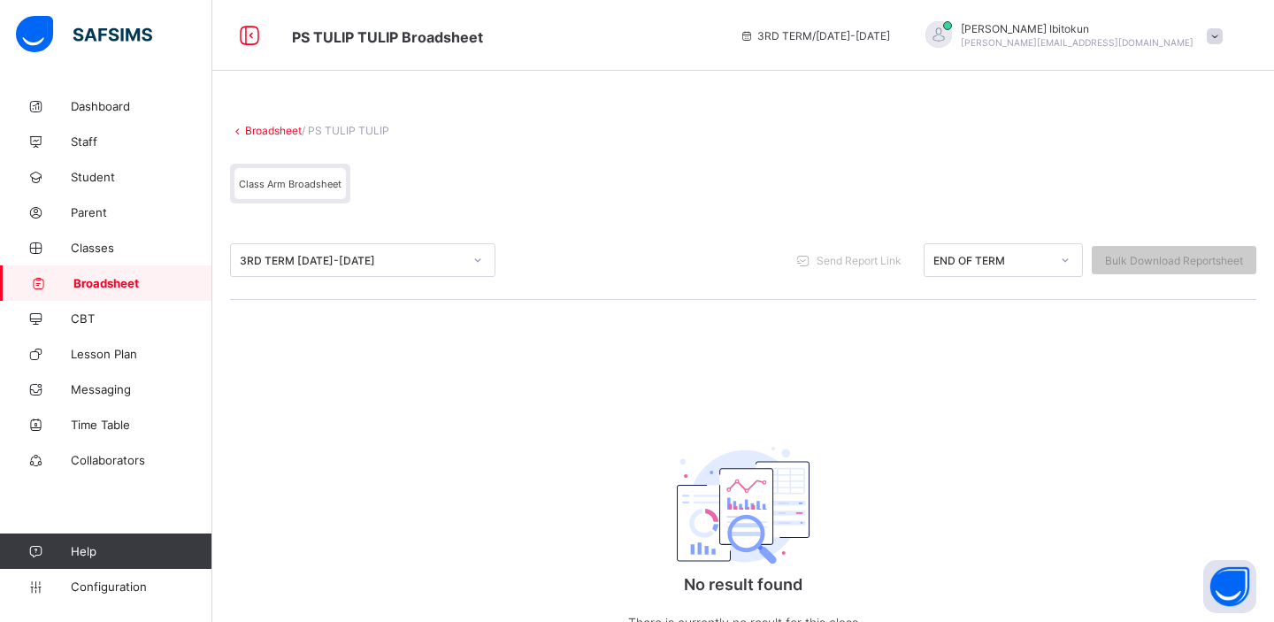
click at [1003, 246] on div "END OF TERM" at bounding box center [1003, 260] width 159 height 34
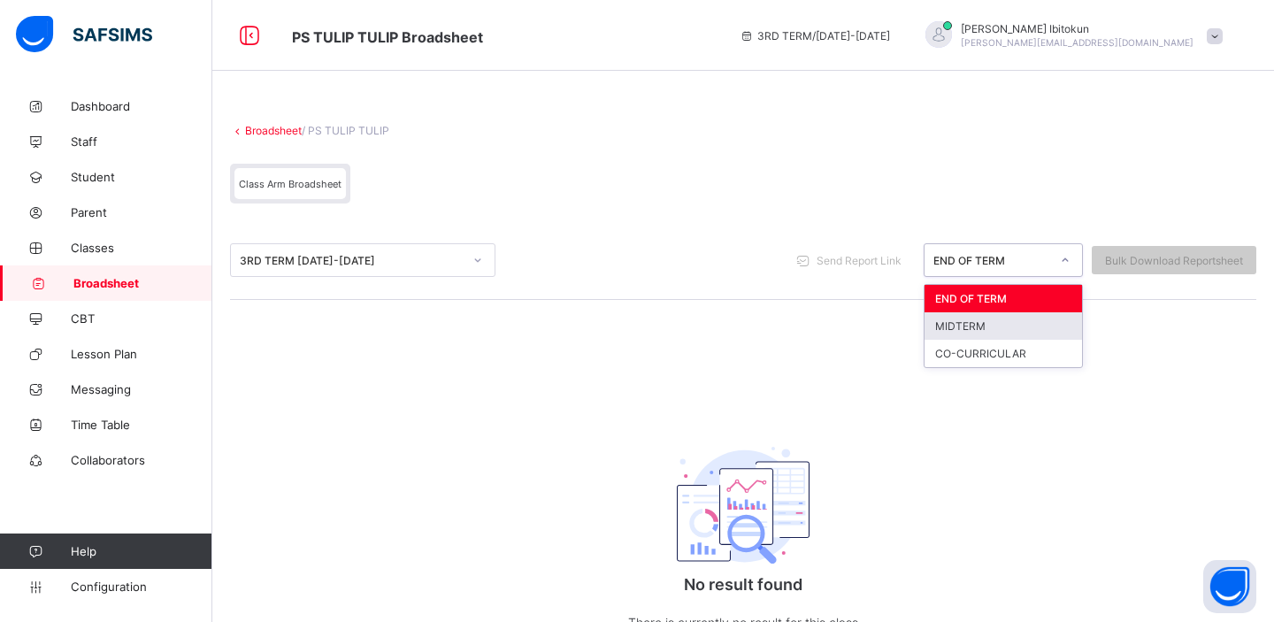
click at [962, 318] on div "MIDTERM" at bounding box center [1002, 325] width 157 height 27
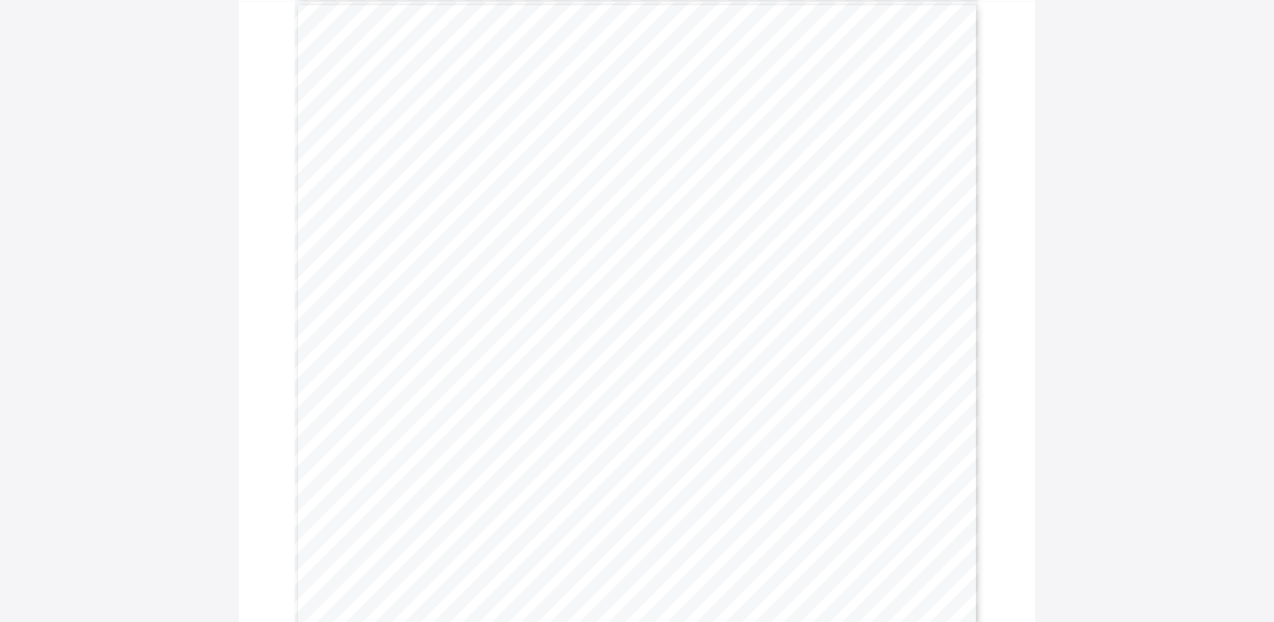
scroll to position [55307, 0]
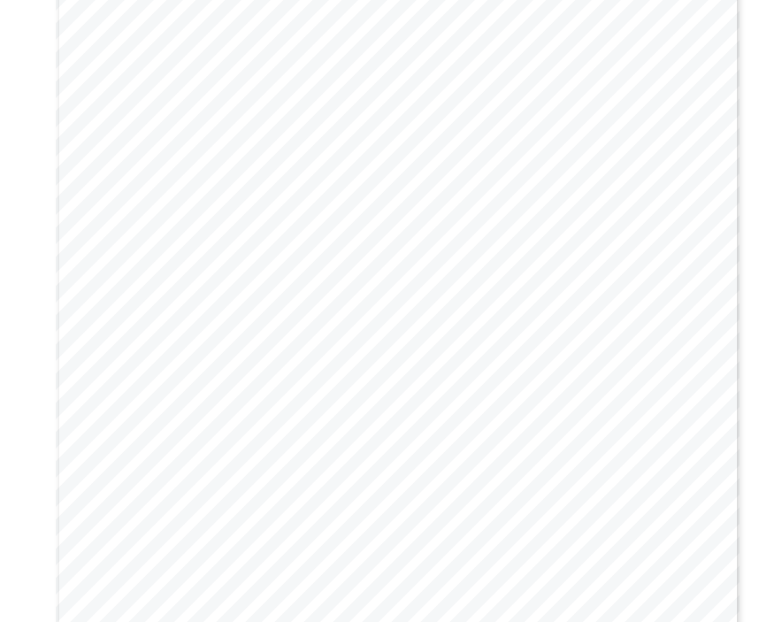
scroll to position [2128, 0]
